Goal: Information Seeking & Learning: Learn about a topic

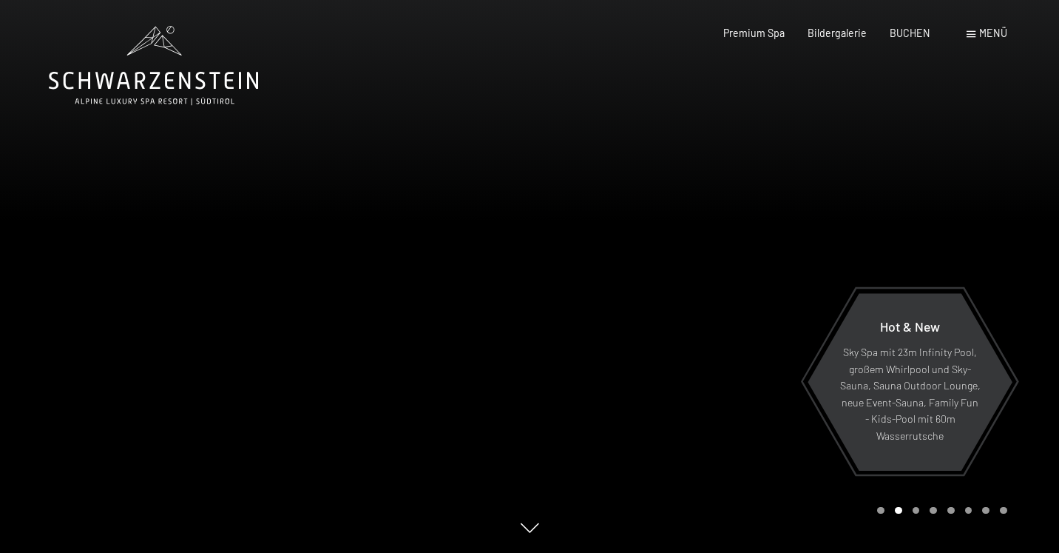
click at [975, 36] on span at bounding box center [971, 34] width 9 height 7
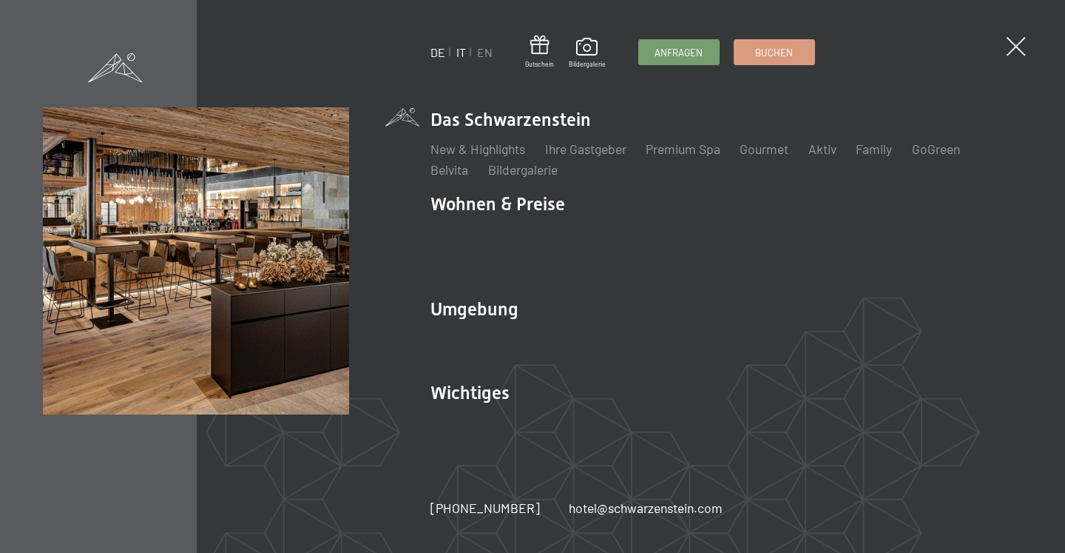
click at [464, 51] on link "IT" at bounding box center [461, 52] width 10 height 14
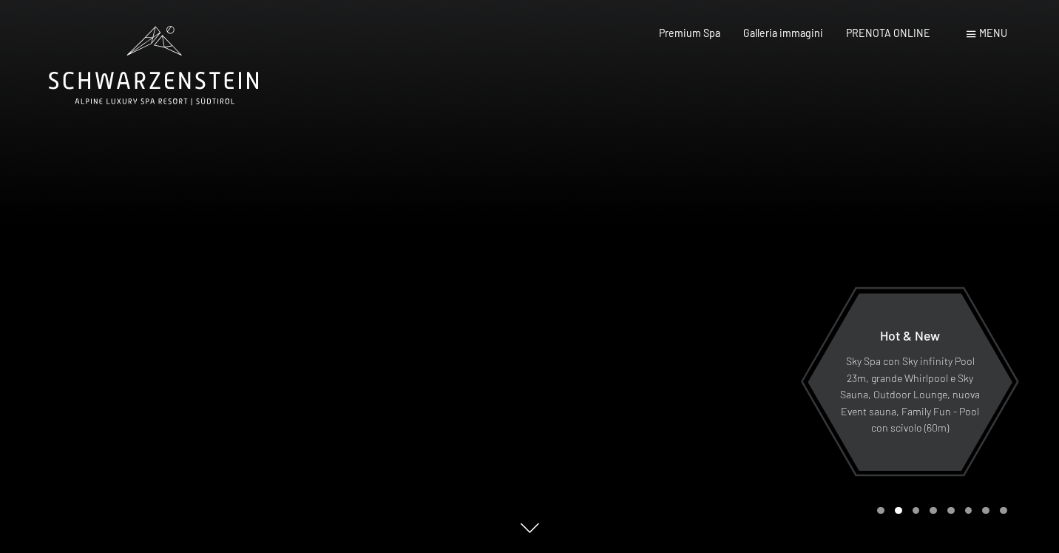
click at [813, 242] on div at bounding box center [795, 276] width 530 height 553
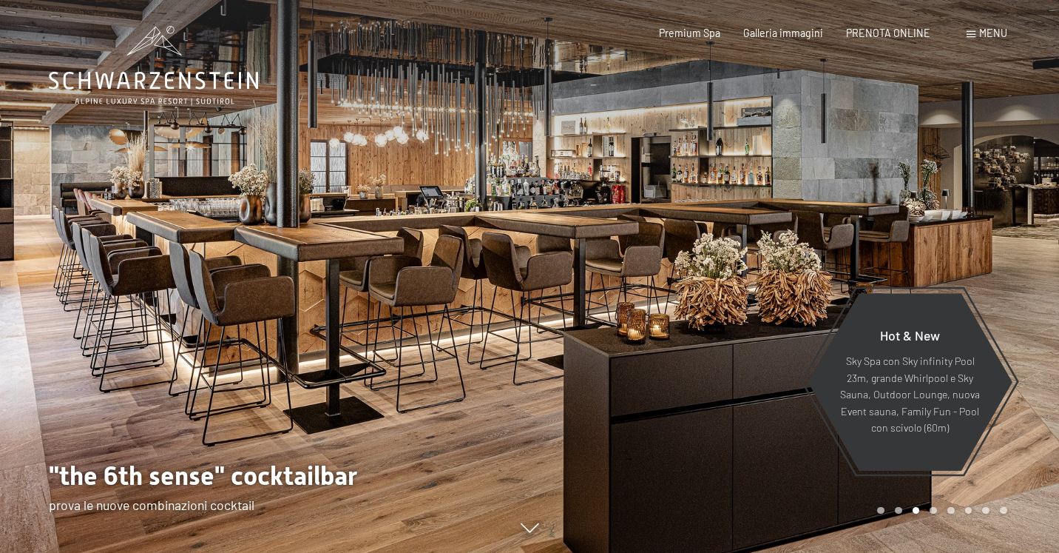
click at [813, 242] on div at bounding box center [795, 276] width 530 height 553
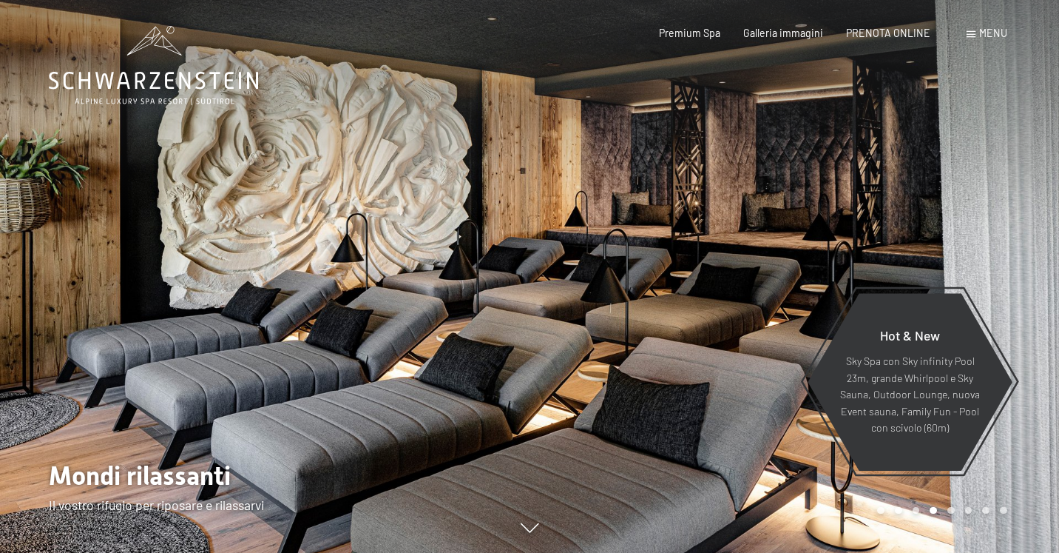
click at [813, 242] on div at bounding box center [795, 276] width 530 height 553
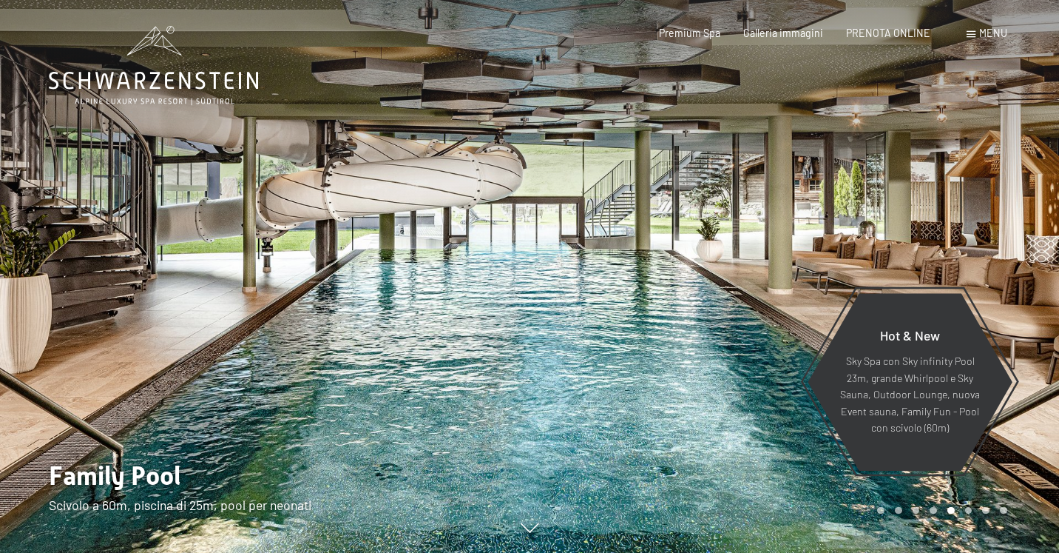
click at [813, 242] on div at bounding box center [795, 276] width 530 height 553
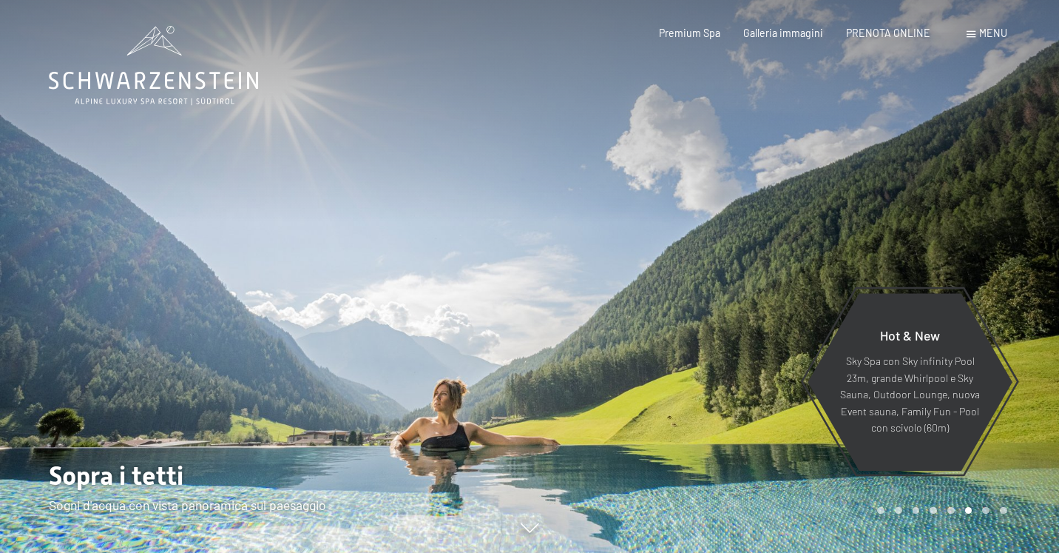
click at [813, 242] on div at bounding box center [795, 276] width 530 height 553
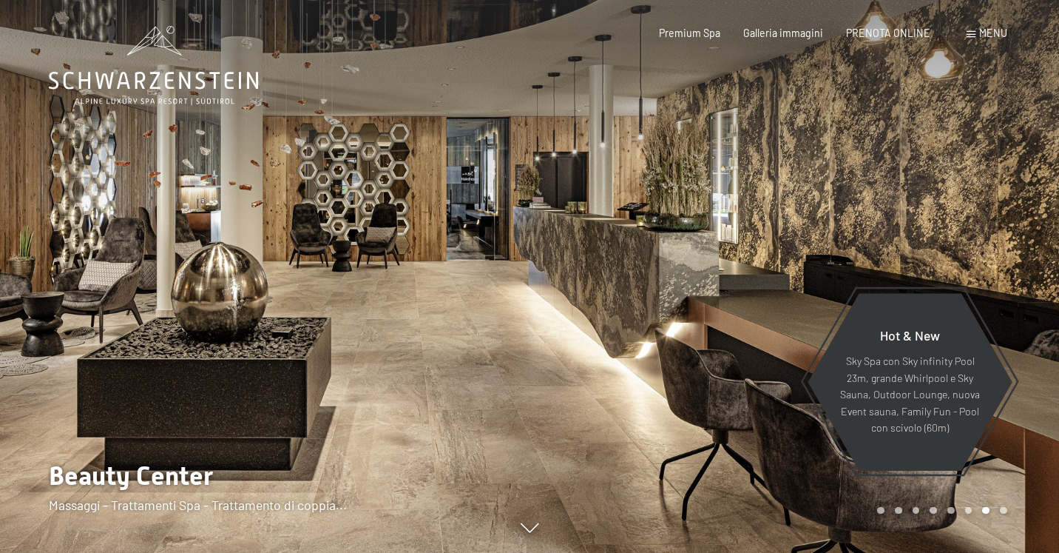
click at [813, 242] on div at bounding box center [795, 276] width 530 height 553
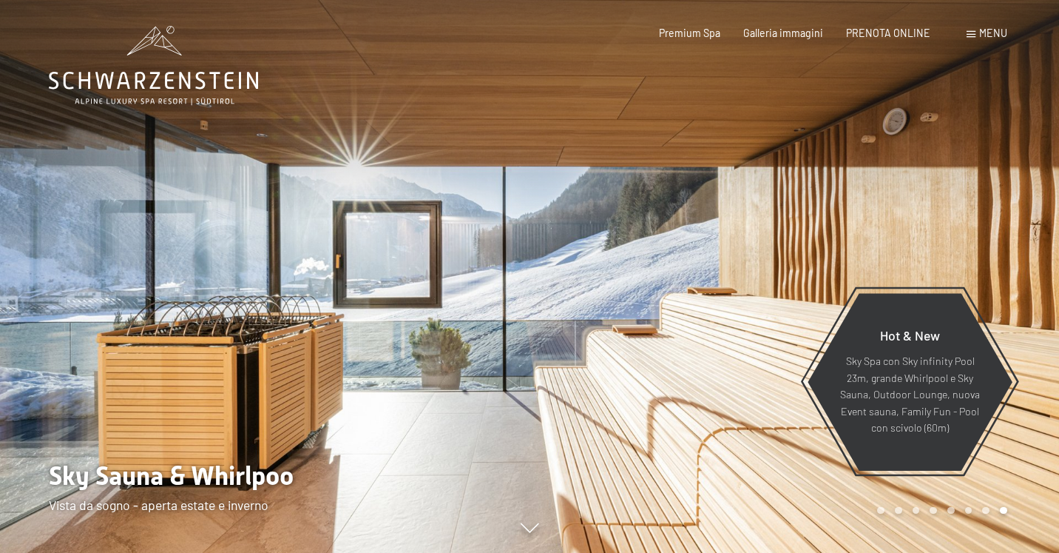
click at [813, 242] on div at bounding box center [795, 276] width 530 height 553
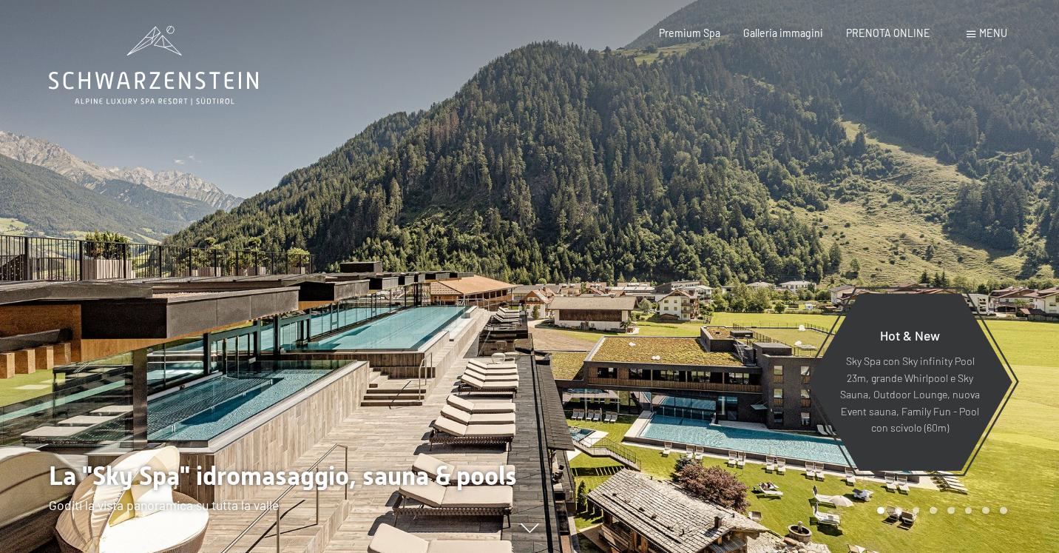
click at [813, 242] on div at bounding box center [795, 276] width 530 height 553
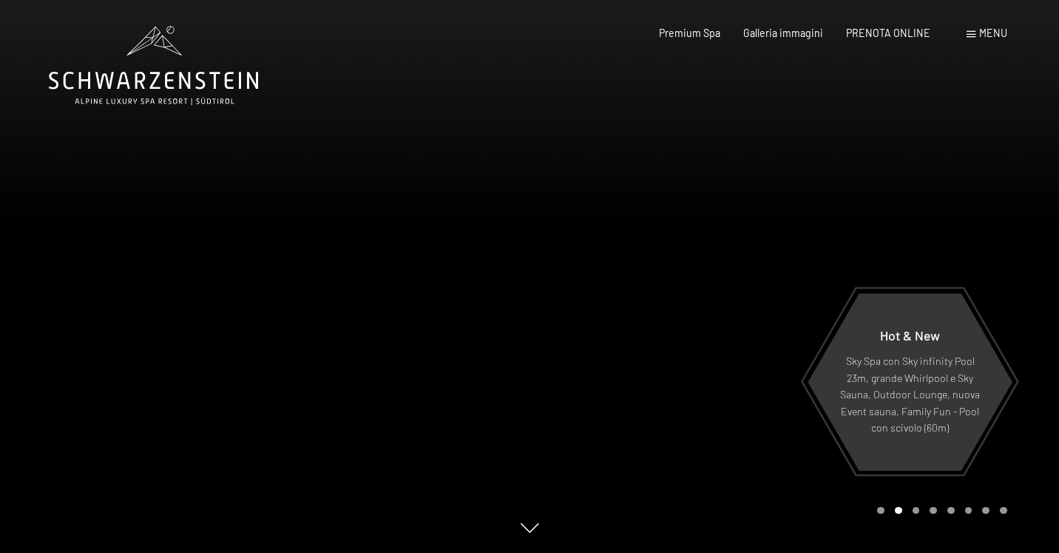
click at [813, 242] on div at bounding box center [795, 276] width 530 height 553
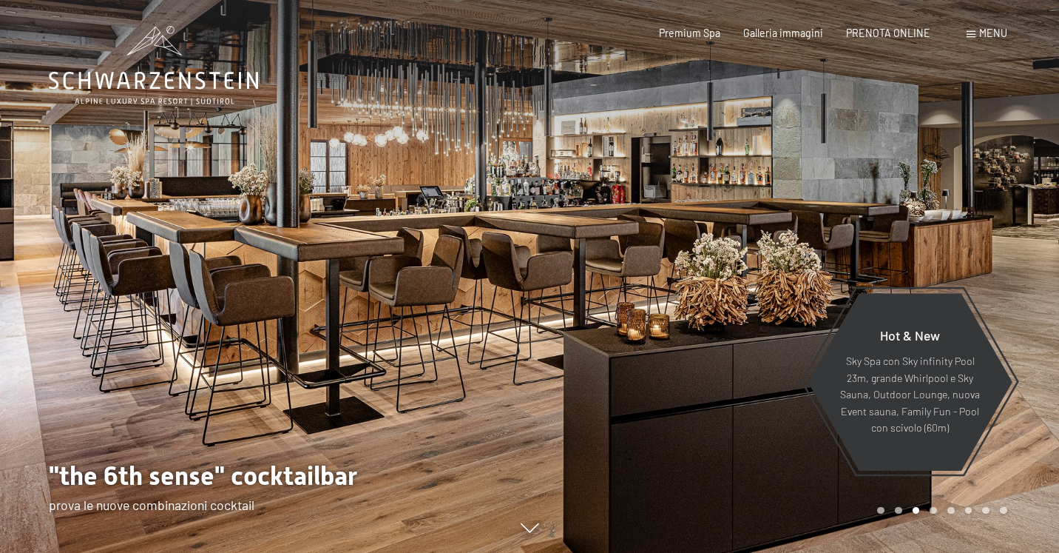
click at [813, 242] on div at bounding box center [795, 276] width 530 height 553
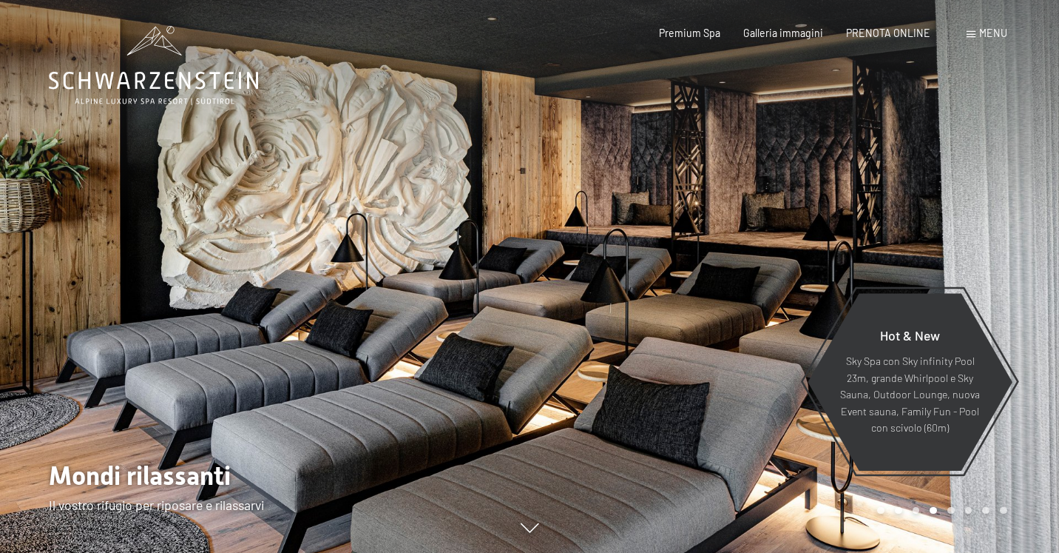
click at [976, 26] on div "Prenotazione Richiesta Premium Spa Galleria immagini PRENOTA ONLINE Menu DE IT …" at bounding box center [810, 33] width 394 height 15
click at [969, 36] on span at bounding box center [971, 34] width 9 height 7
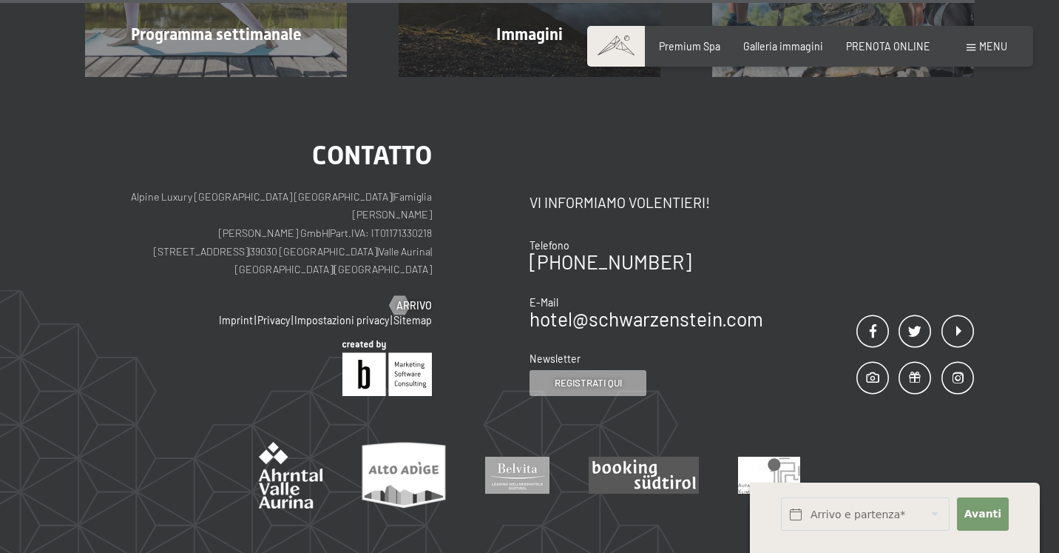
scroll to position [3986, 0]
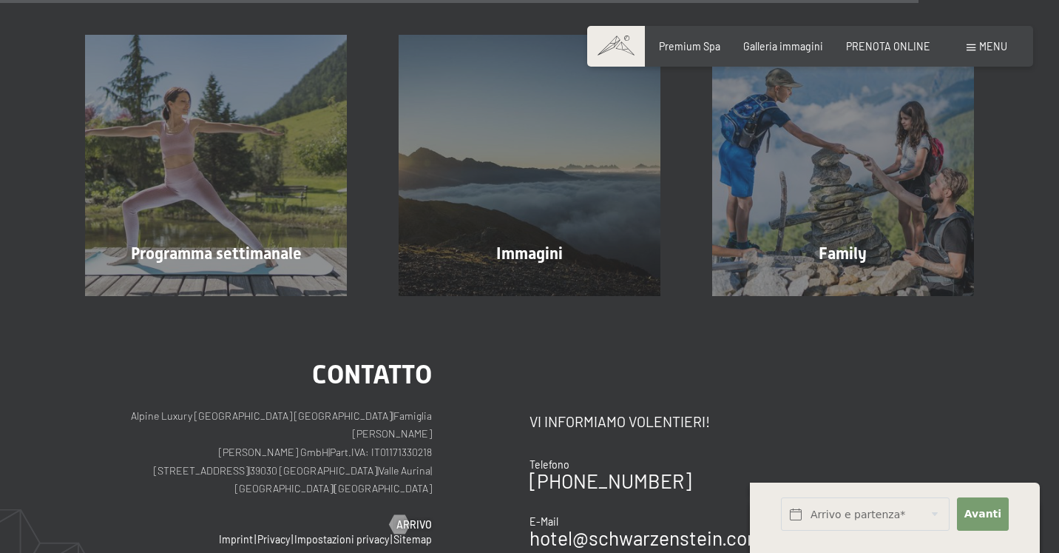
scroll to position [3784, 0]
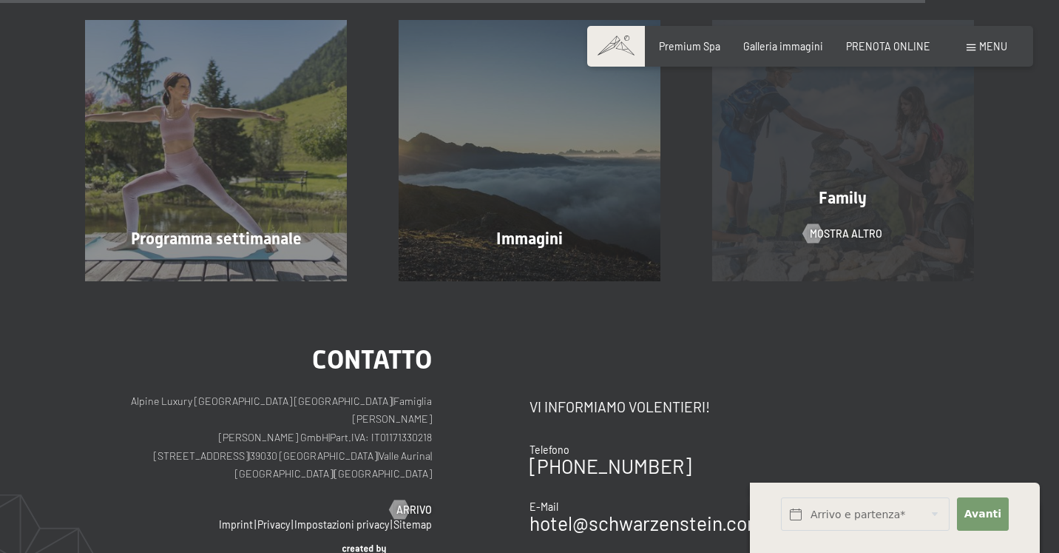
click at [818, 210] on div "Family" at bounding box center [843, 198] width 314 height 23
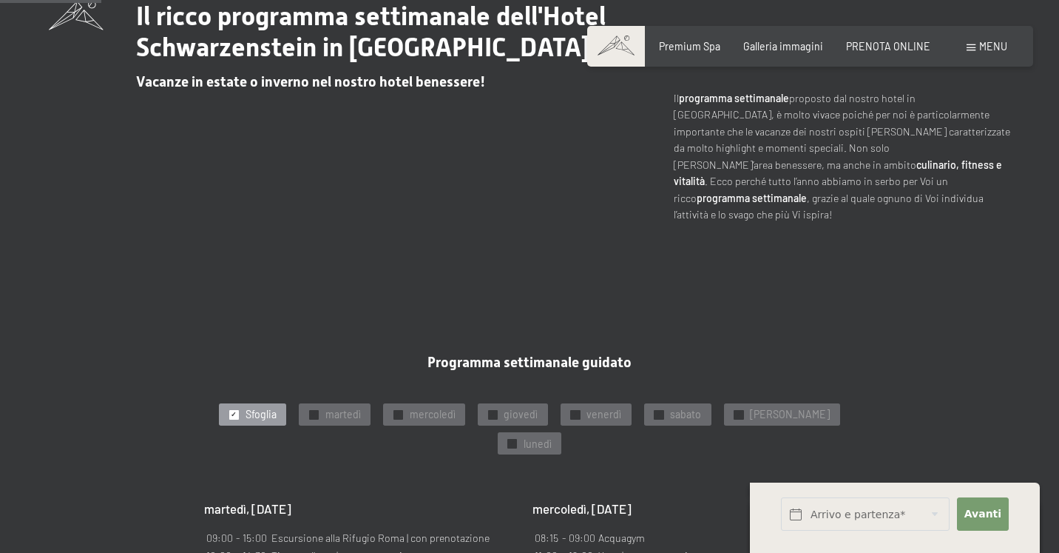
scroll to position [544, 0]
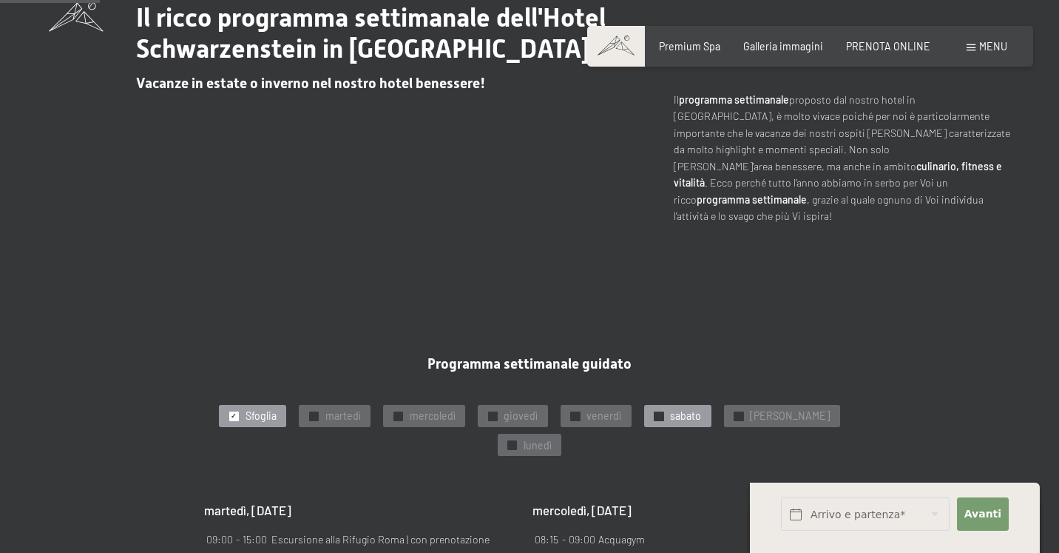
click at [664, 411] on div at bounding box center [659, 416] width 10 height 10
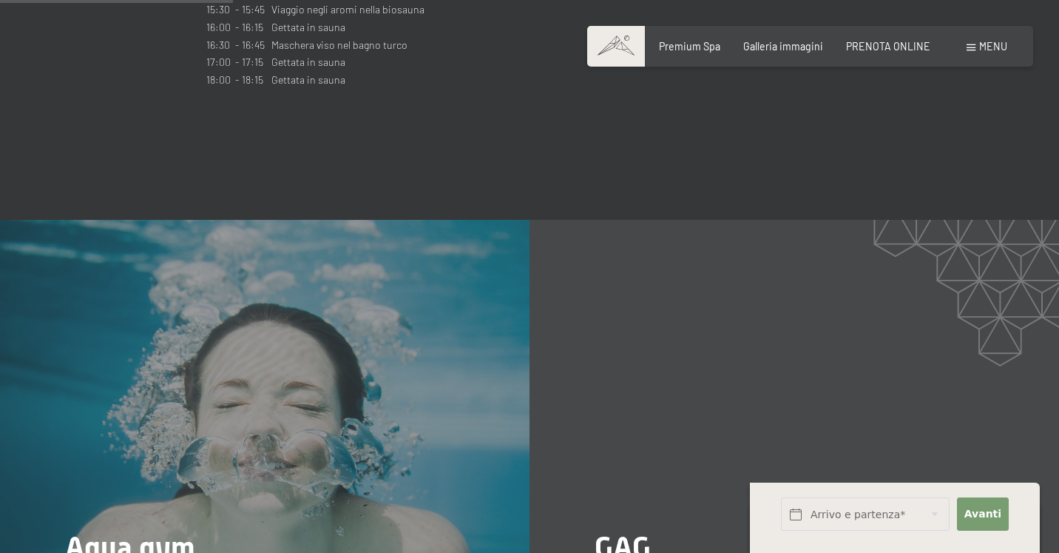
scroll to position [1068, 0]
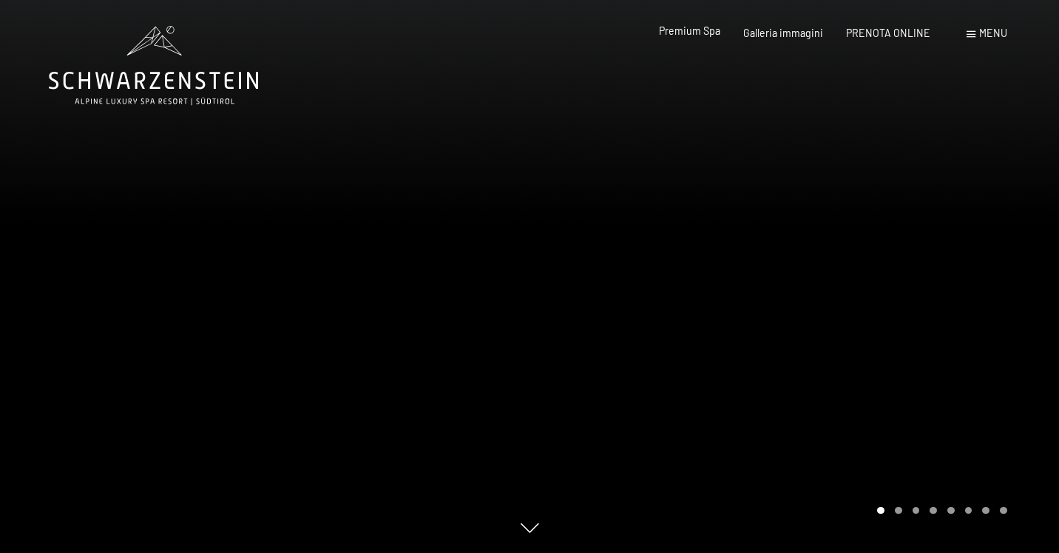
click at [684, 38] on div "Premium Spa" at bounding box center [689, 31] width 61 height 15
click at [697, 26] on span "Premium Spa" at bounding box center [689, 30] width 61 height 13
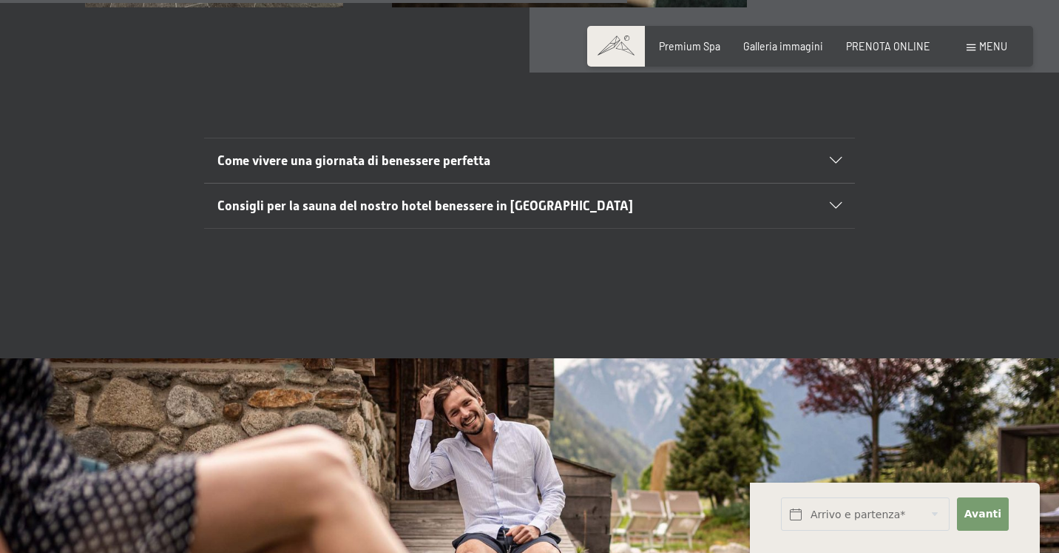
scroll to position [4904, 0]
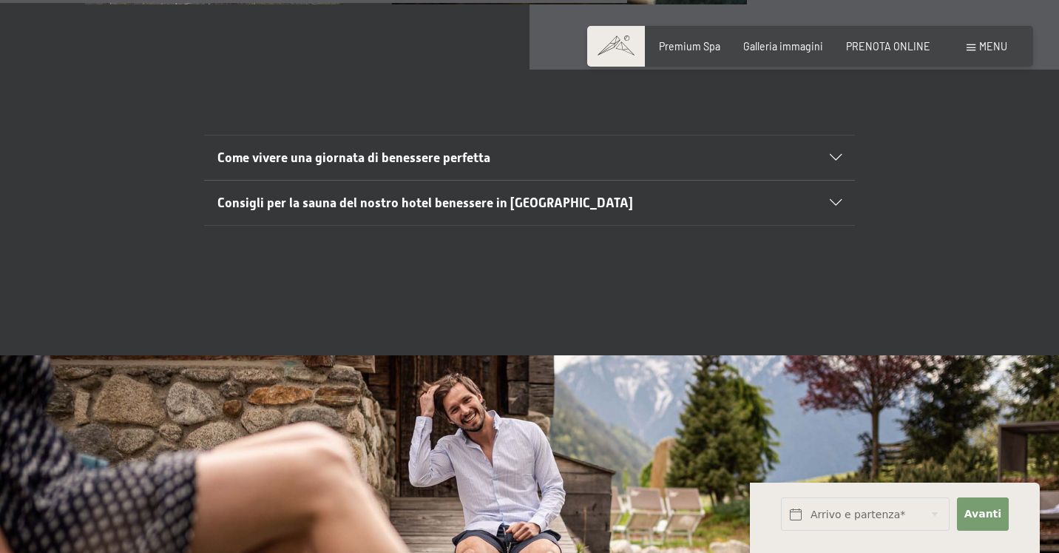
click at [838, 155] on icon at bounding box center [836, 158] width 12 height 7
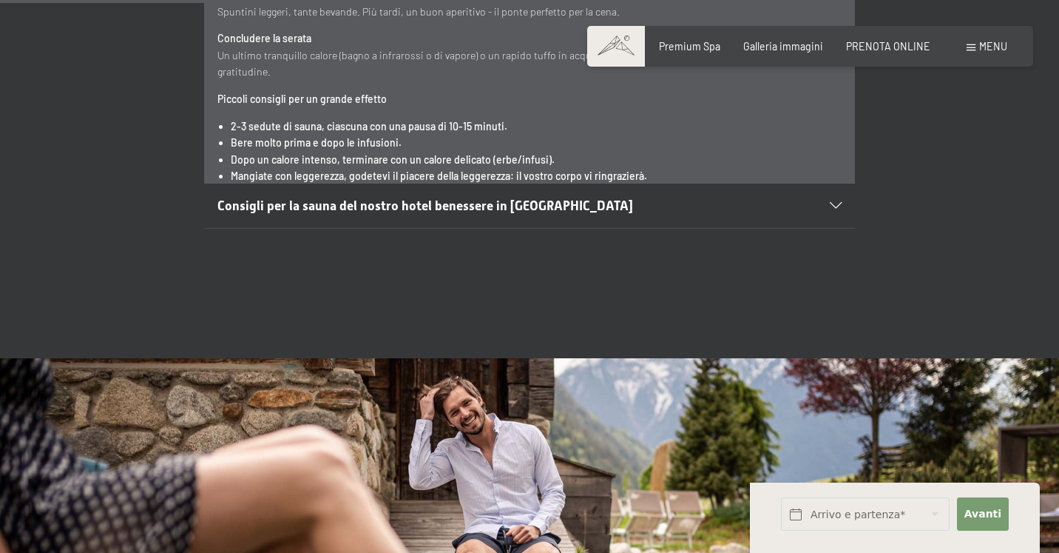
scroll to position [5556, 0]
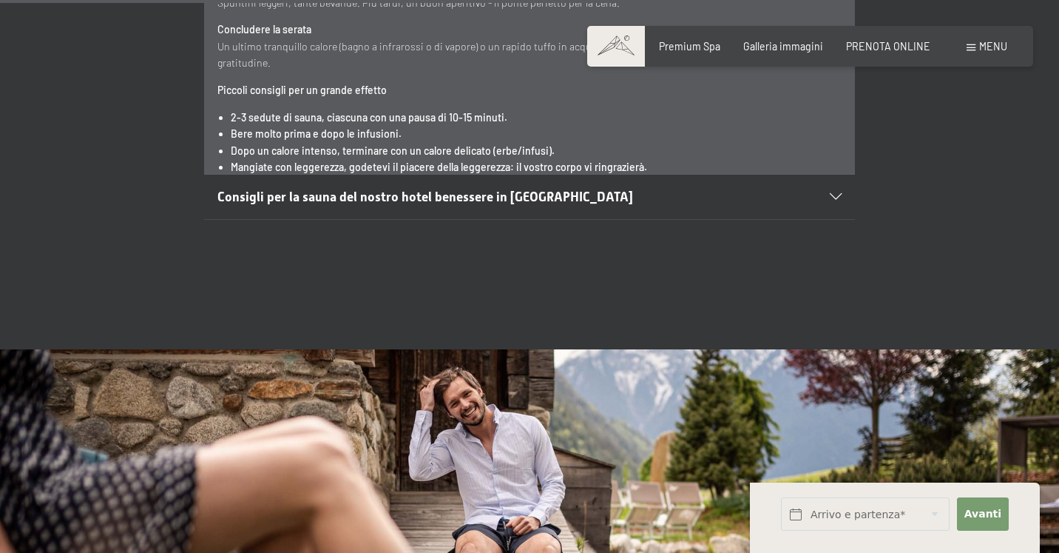
click at [387, 189] on span "Consigli per la sauna del nostro hotel benessere in Trentino Alto Adige" at bounding box center [425, 196] width 416 height 15
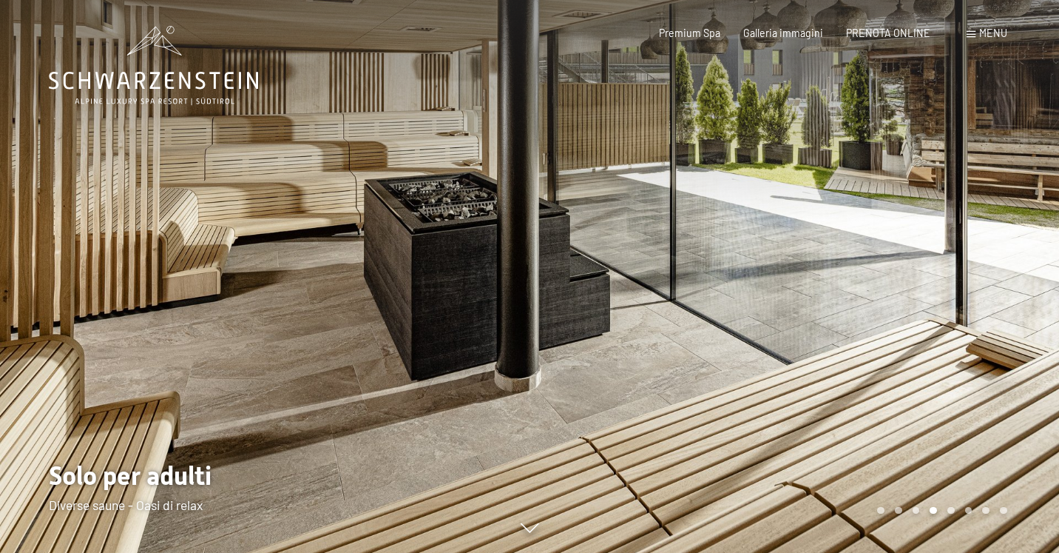
scroll to position [0, 0]
